Goal: Transaction & Acquisition: Download file/media

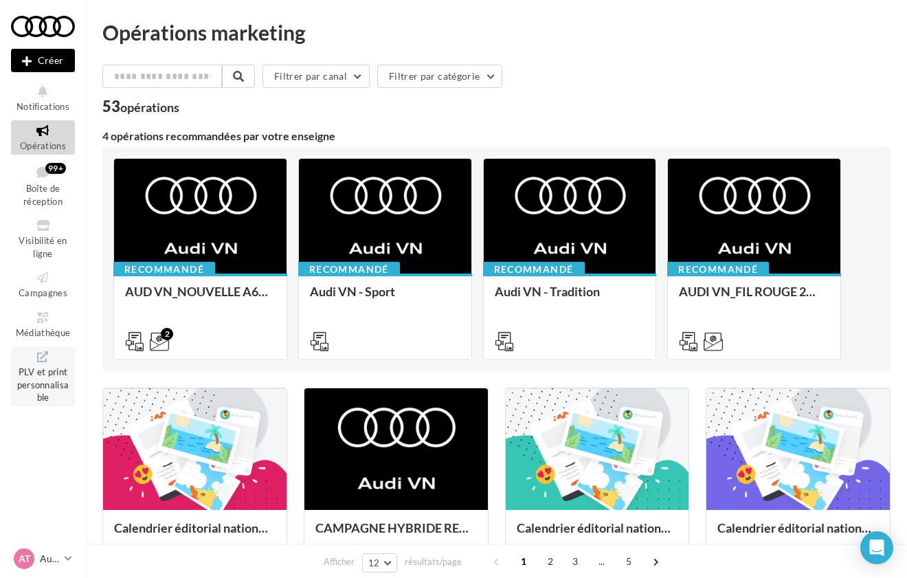
click at [50, 374] on span "PLV et print personnalisable" at bounding box center [43, 382] width 52 height 39
click at [56, 311] on icon at bounding box center [43, 318] width 56 height 16
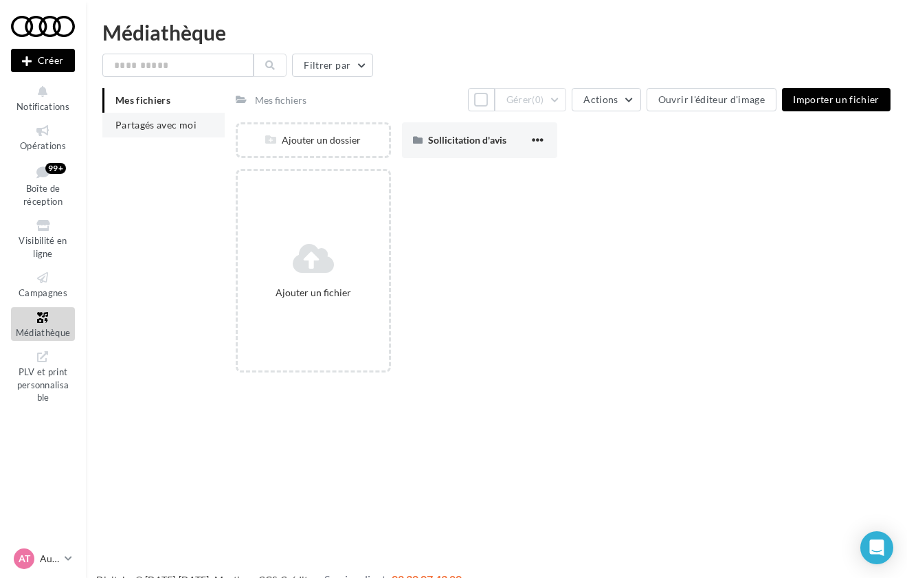
click at [174, 127] on span "Partagés avec moi" at bounding box center [155, 125] width 81 height 12
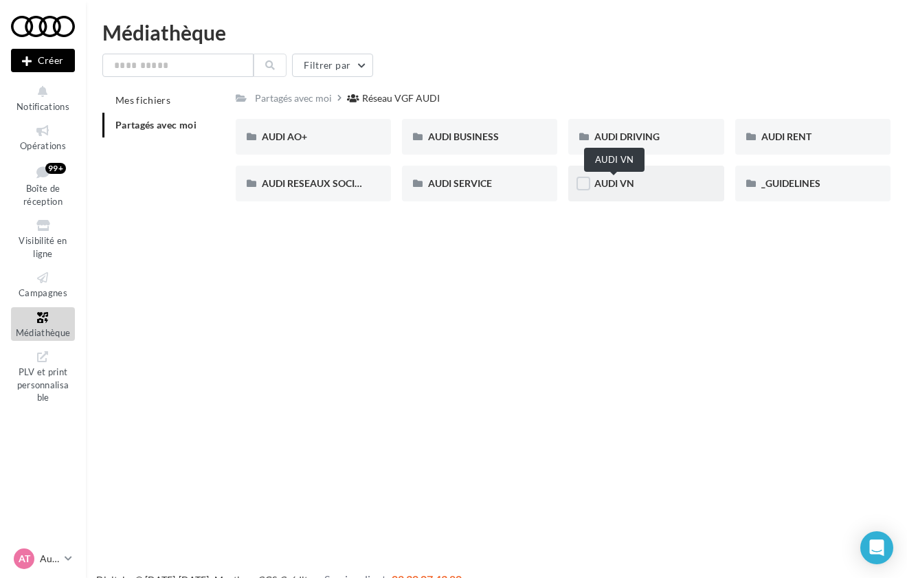
click at [615, 187] on span "AUDI VN" at bounding box center [614, 183] width 40 height 12
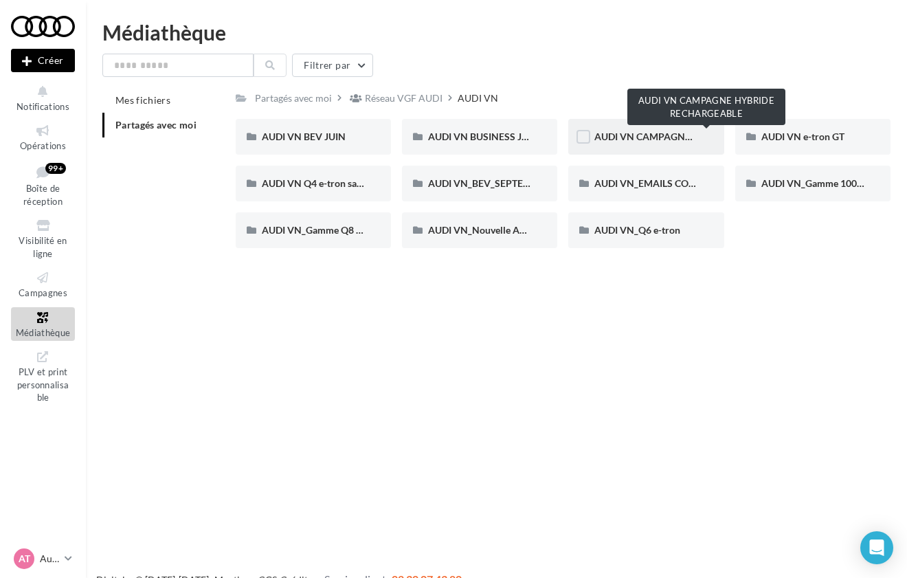
click at [631, 131] on span "AUDI VN CAMPAGNE HYBRIDE RECHARGEABLE" at bounding box center [702, 137] width 216 height 12
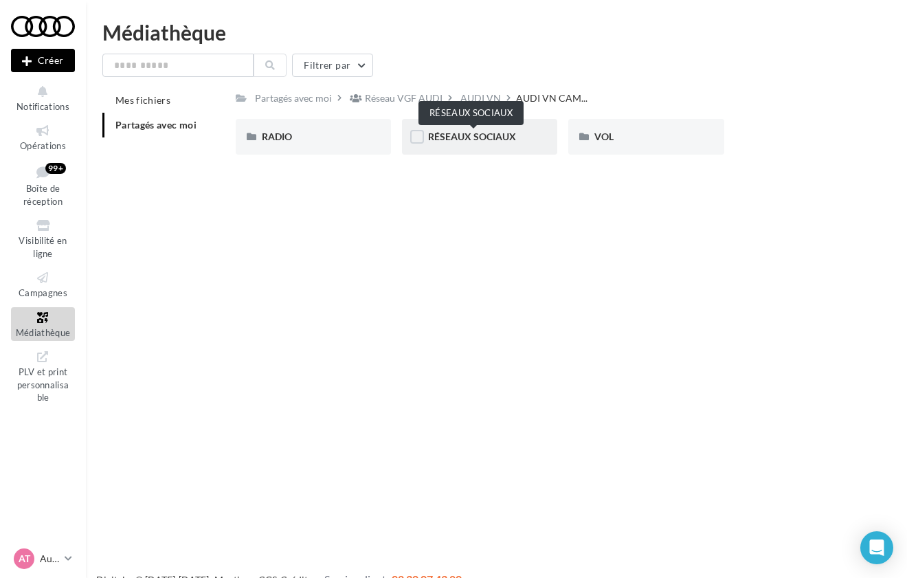
click at [506, 142] on span "RÉSEAUX SOCIAUX" at bounding box center [472, 137] width 88 height 12
click at [290, 146] on div "CARROUSEL" at bounding box center [313, 137] width 155 height 36
click at [505, 144] on div "Q3 e-hybrid" at bounding box center [479, 137] width 155 height 36
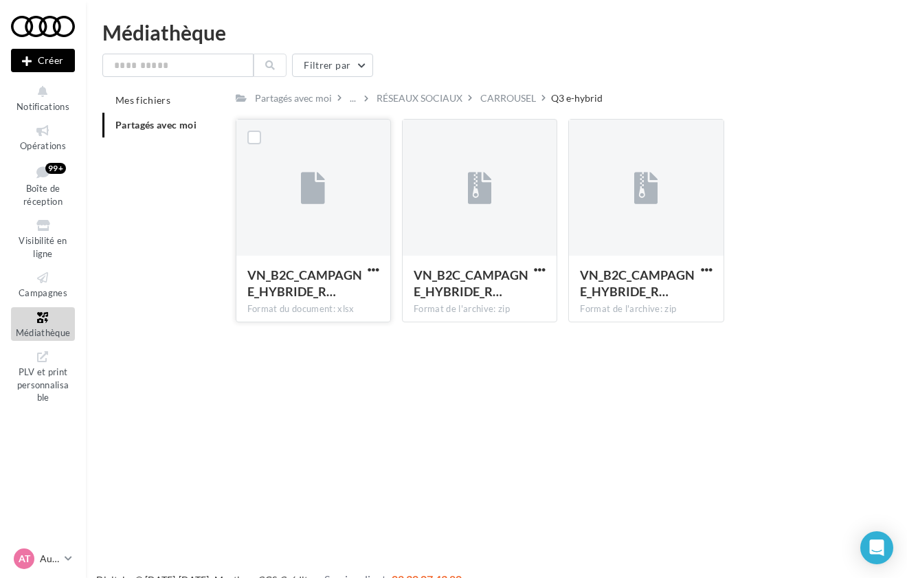
click at [302, 205] on icon at bounding box center [313, 189] width 24 height 32
click at [367, 271] on button "button" at bounding box center [373, 271] width 17 height 14
click at [316, 292] on button "Télécharger" at bounding box center [313, 297] width 137 height 36
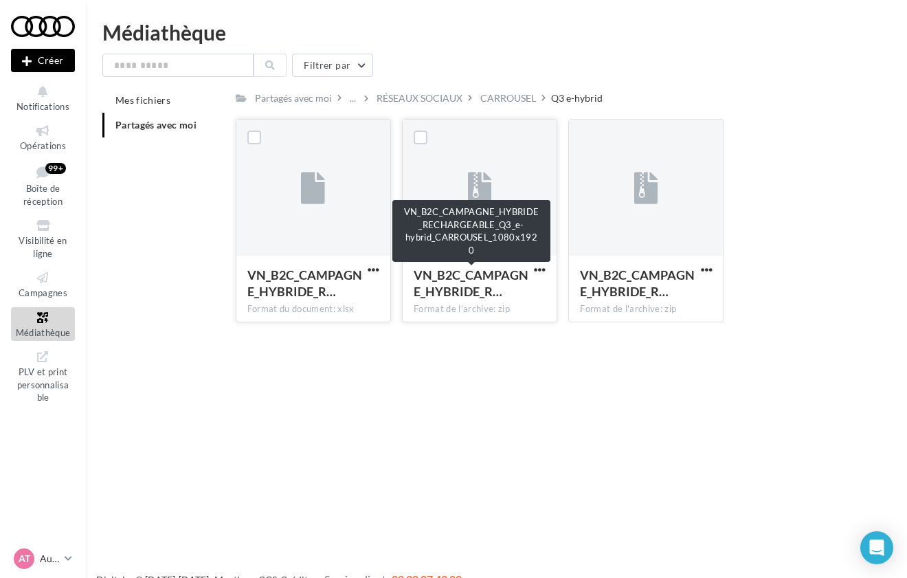
click at [474, 285] on span "VN_B2C_CAMPAGNE_HYBRIDE_R…" at bounding box center [471, 283] width 115 height 32
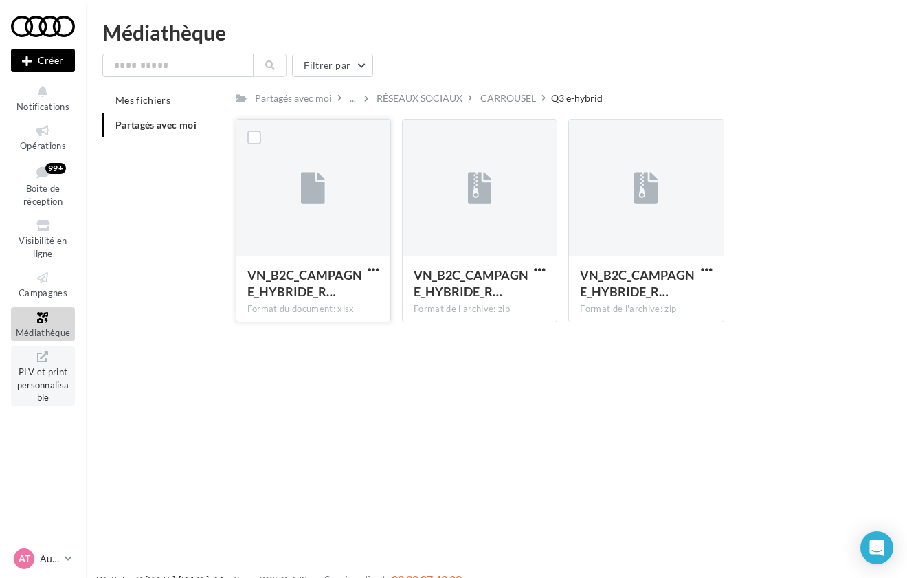
click at [36, 380] on span "PLV et print personnalisable" at bounding box center [43, 382] width 52 height 39
